Goal: Information Seeking & Learning: Learn about a topic

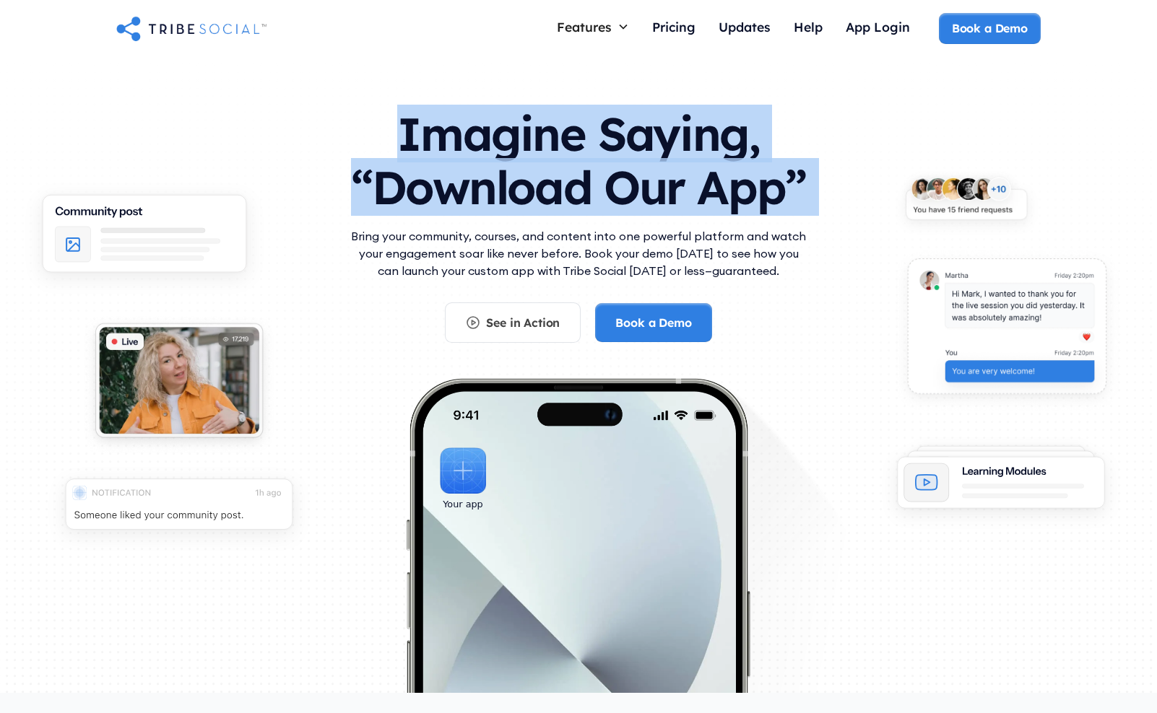
click at [490, 145] on h1 "Imagine Saying, “Download Our App”" at bounding box center [578, 157] width 462 height 128
click at [481, 170] on h1 "Imagine Saying, “Download Our App”" at bounding box center [578, 157] width 462 height 128
click at [472, 203] on h1 "Imagine Saying, “Download Our App”" at bounding box center [578, 157] width 462 height 128
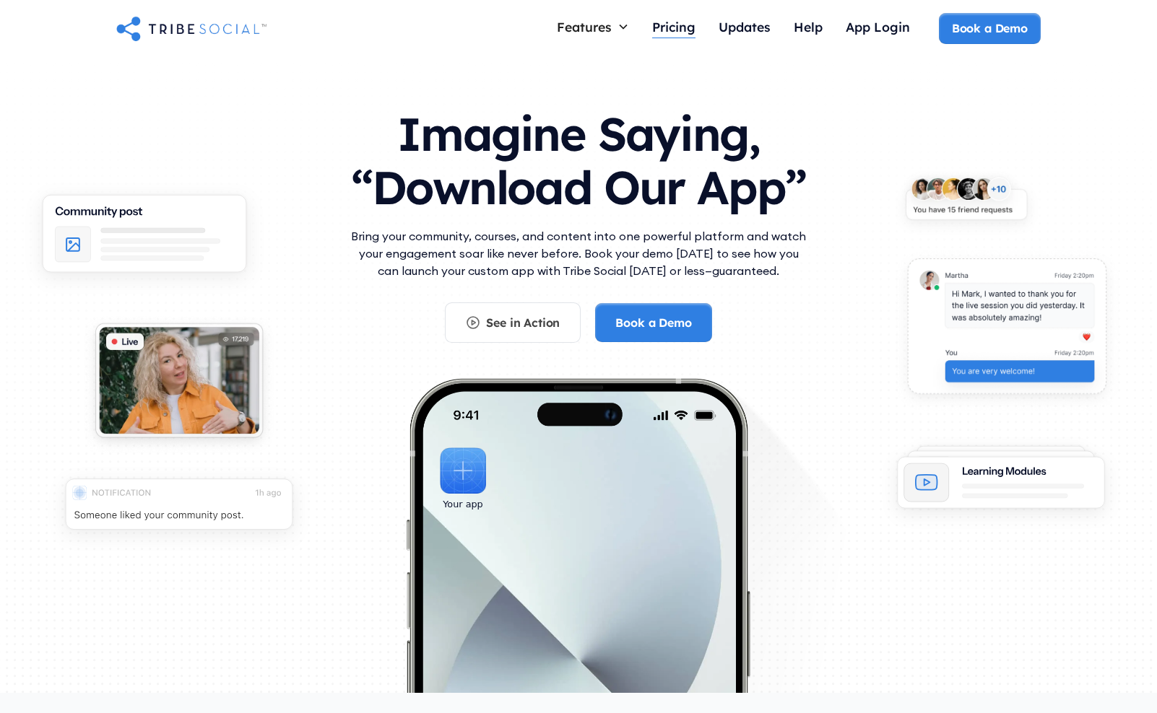
click at [677, 30] on div "Pricing" at bounding box center [673, 27] width 43 height 16
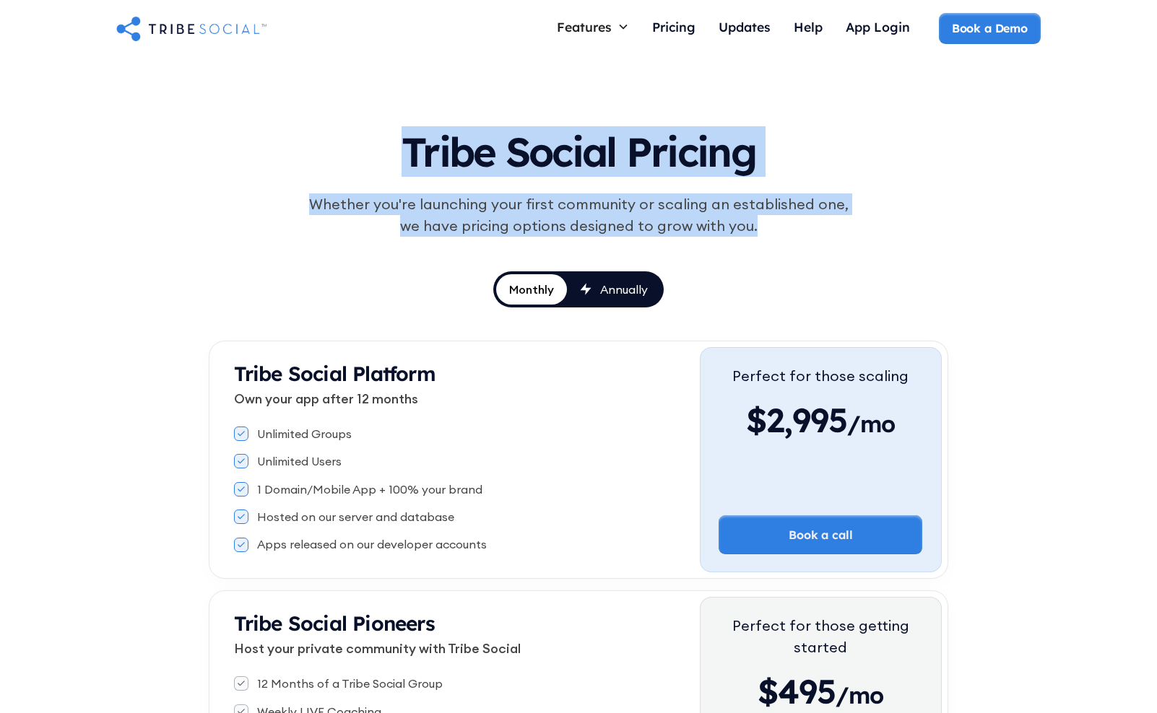
drag, startPoint x: 395, startPoint y: 173, endPoint x: 826, endPoint y: 224, distance: 434.1
click at [826, 225] on div "Tribe Social Pricing Whether you're launching your first community or scaling a…" at bounding box center [578, 205] width 670 height 179
click at [794, 227] on div "Whether you're launching your first community or scaling an established one, we…" at bounding box center [578, 215] width 555 height 43
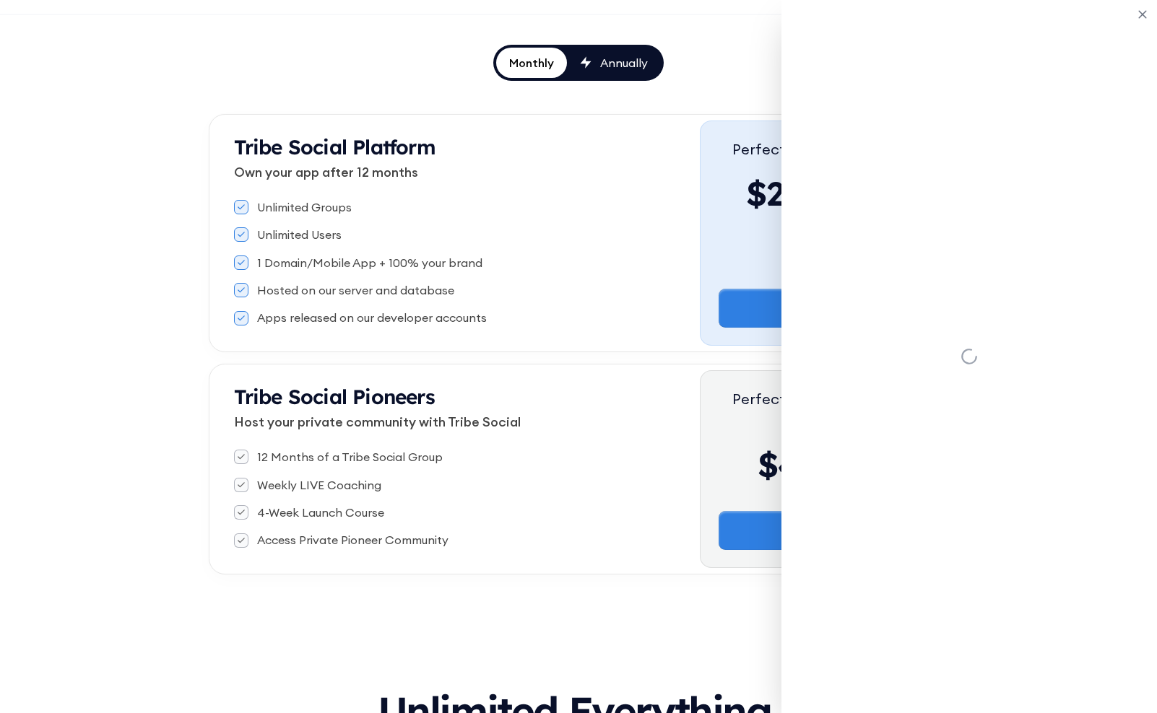
scroll to position [285, 0]
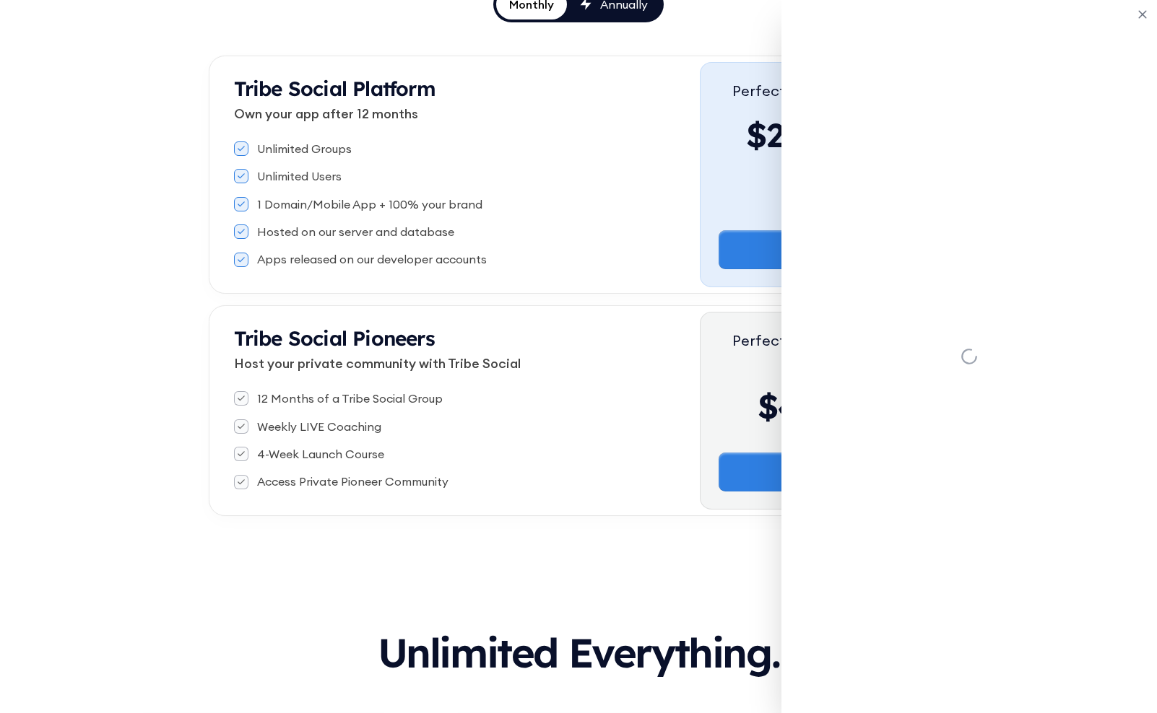
click at [657, 337] on h3 "Tribe Social Pioneers" at bounding box center [467, 338] width 466 height 25
click at [707, 397] on div "Perfect for those getting started $495 /mo Book a call" at bounding box center [821, 411] width 242 height 198
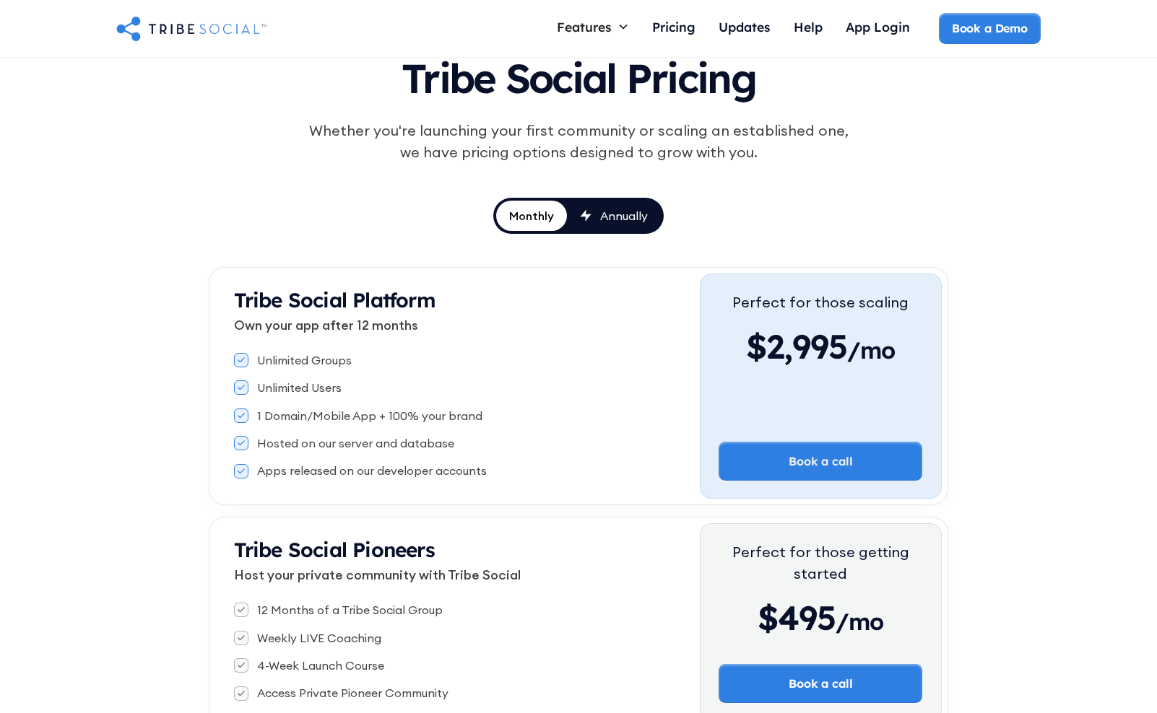
scroll to position [0, 0]
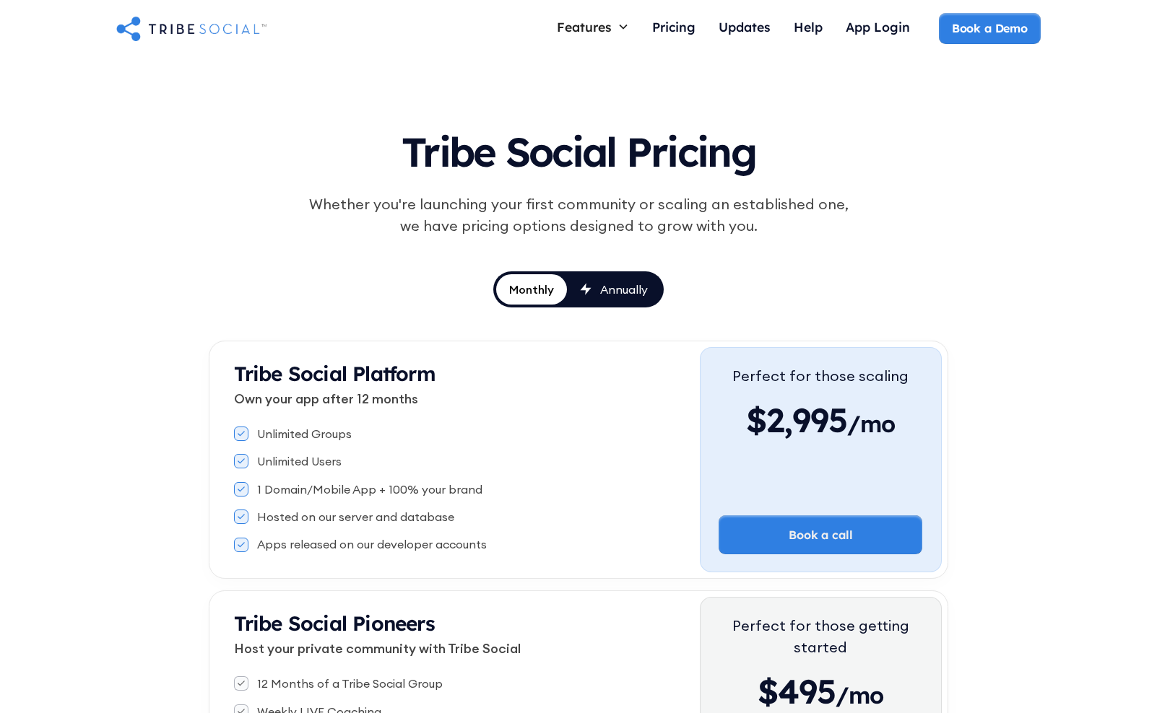
click at [182, 32] on img "home" at bounding box center [191, 28] width 150 height 29
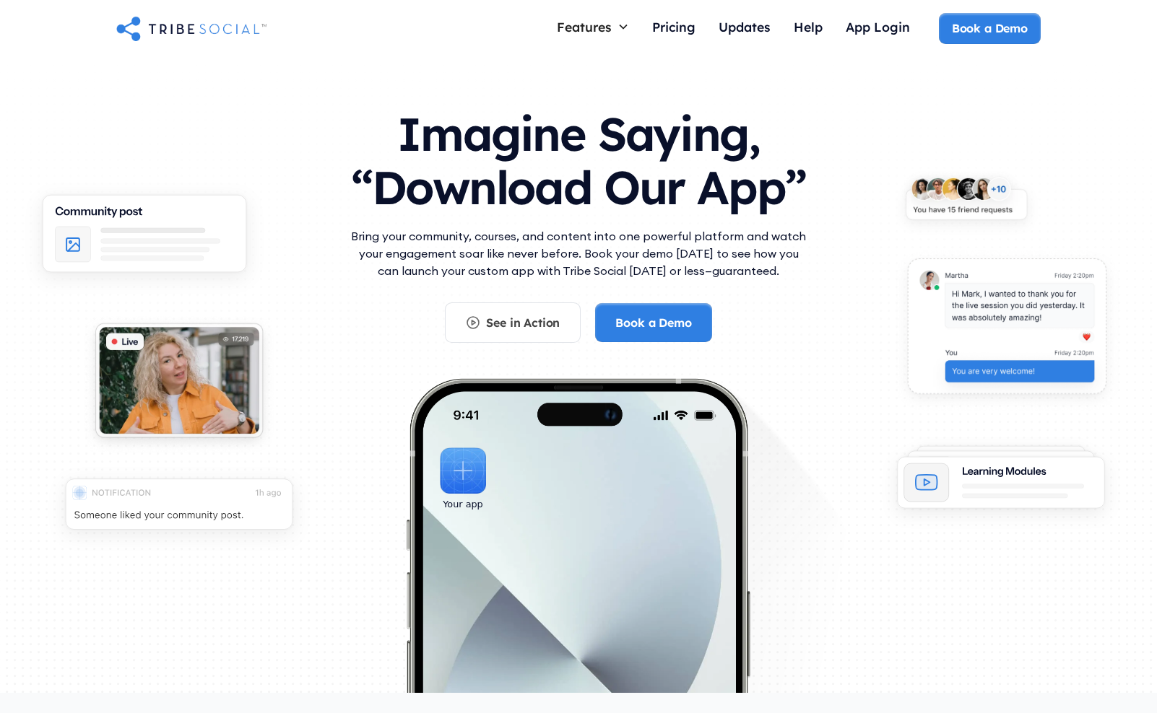
click at [394, 239] on p "Bring your community, courses, and content into one powerful platform and watch…" at bounding box center [578, 253] width 462 height 52
click at [394, 269] on p "Bring your community, courses, and content into one powerful platform and watch…" at bounding box center [578, 253] width 462 height 52
click at [418, 277] on p "Bring your community, courses, and content into one powerful platform and watch…" at bounding box center [578, 253] width 462 height 52
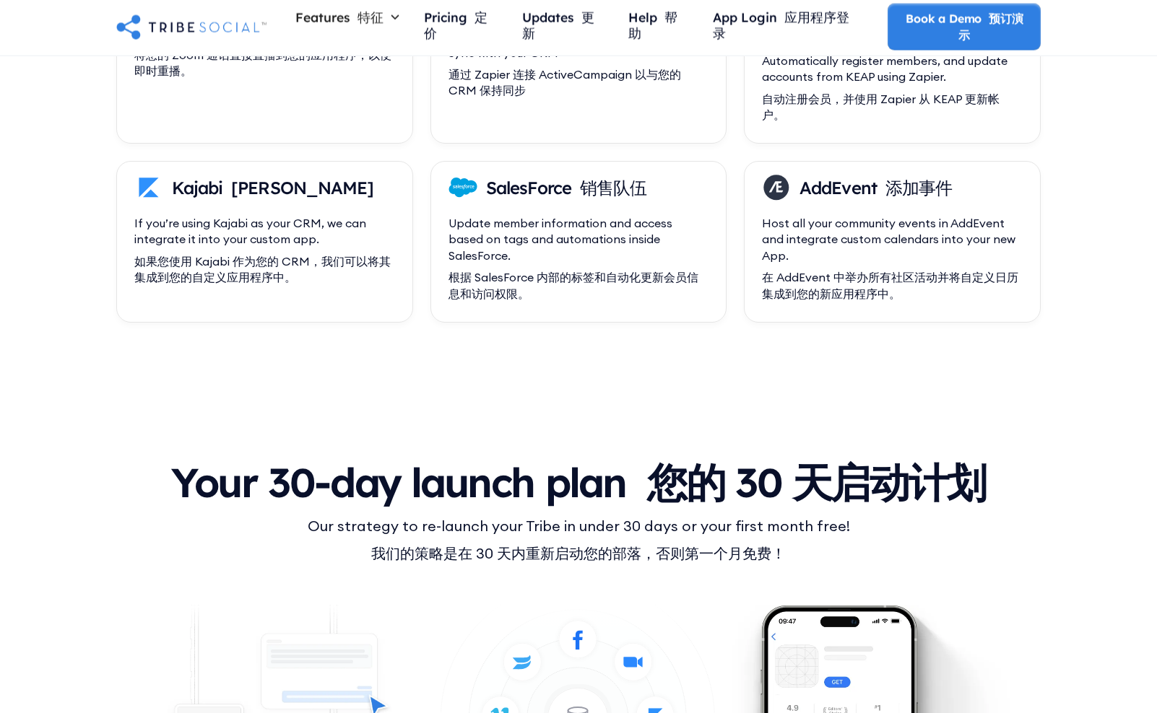
scroll to position [6092, 0]
